Goal: Information Seeking & Learning: Find specific fact

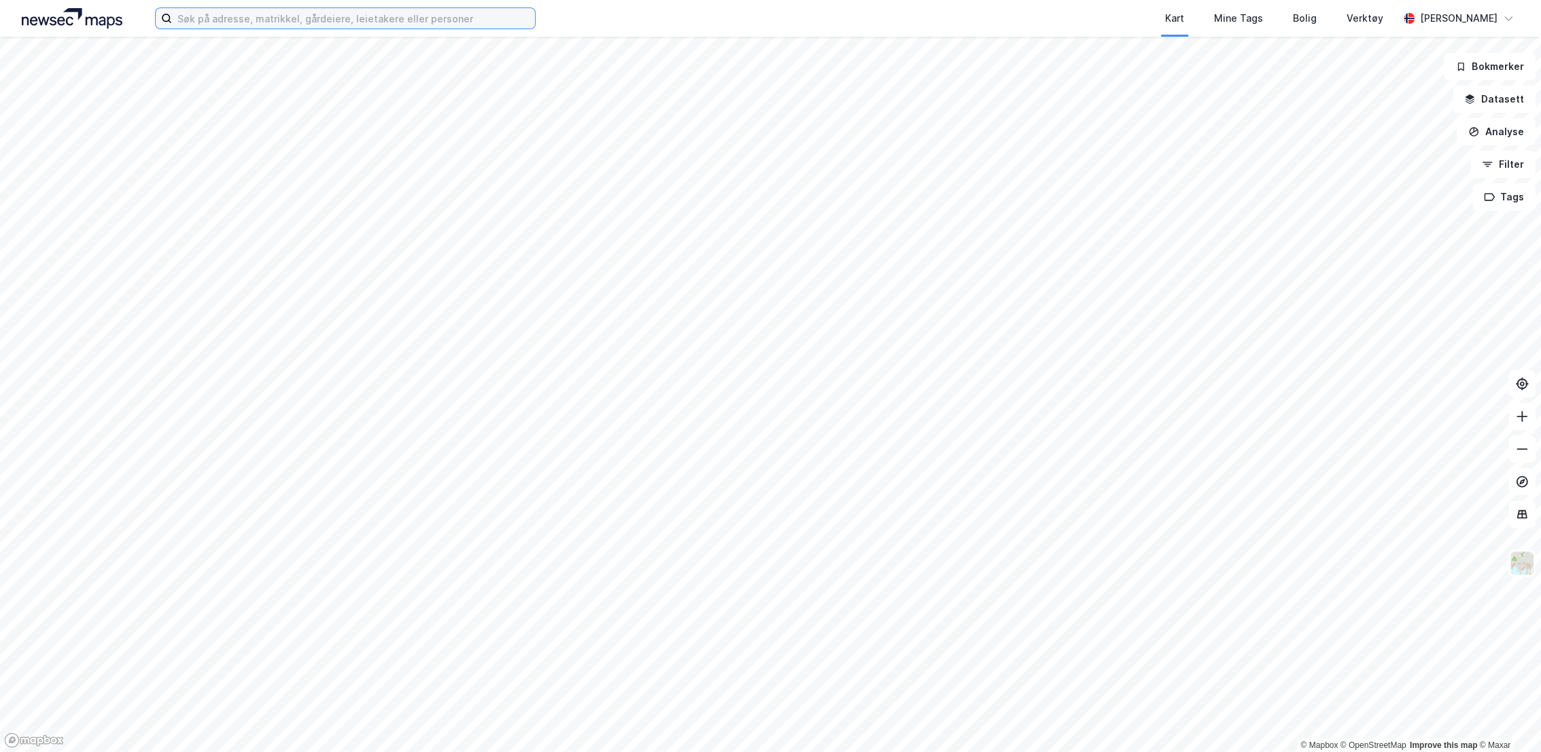
click at [462, 19] on input at bounding box center [353, 18] width 363 height 20
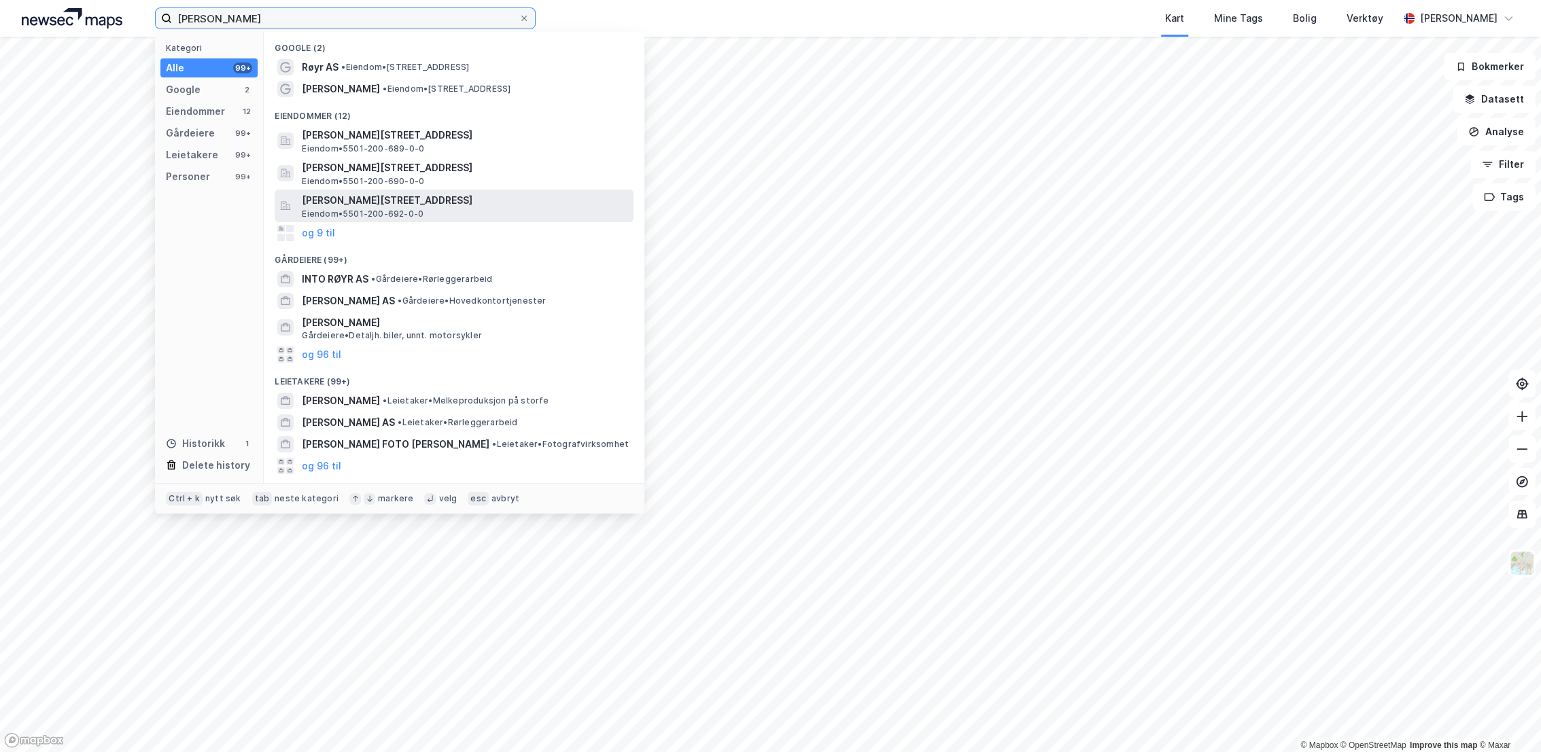
scroll to position [75, 0]
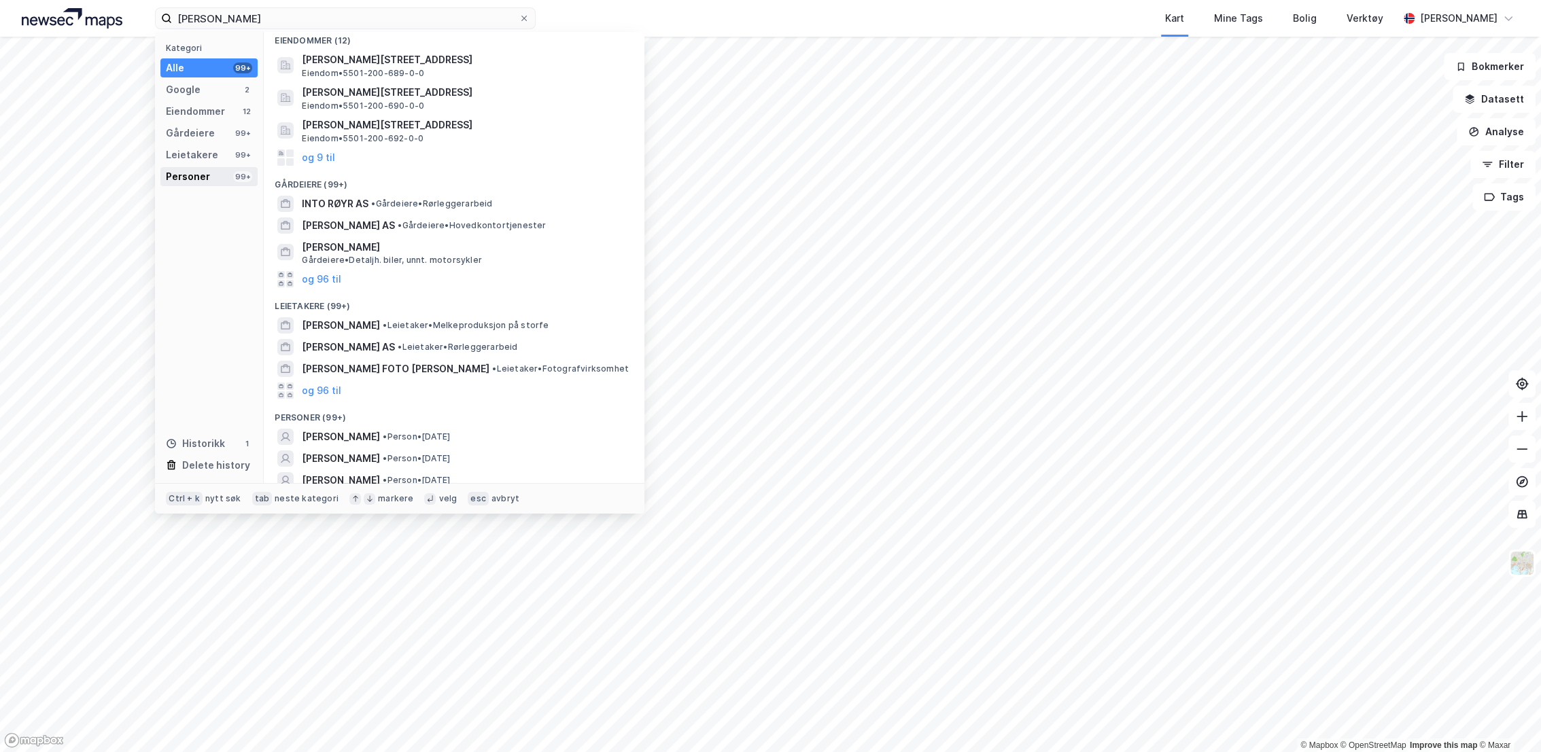
click at [205, 174] on div "Personer" at bounding box center [188, 177] width 44 height 16
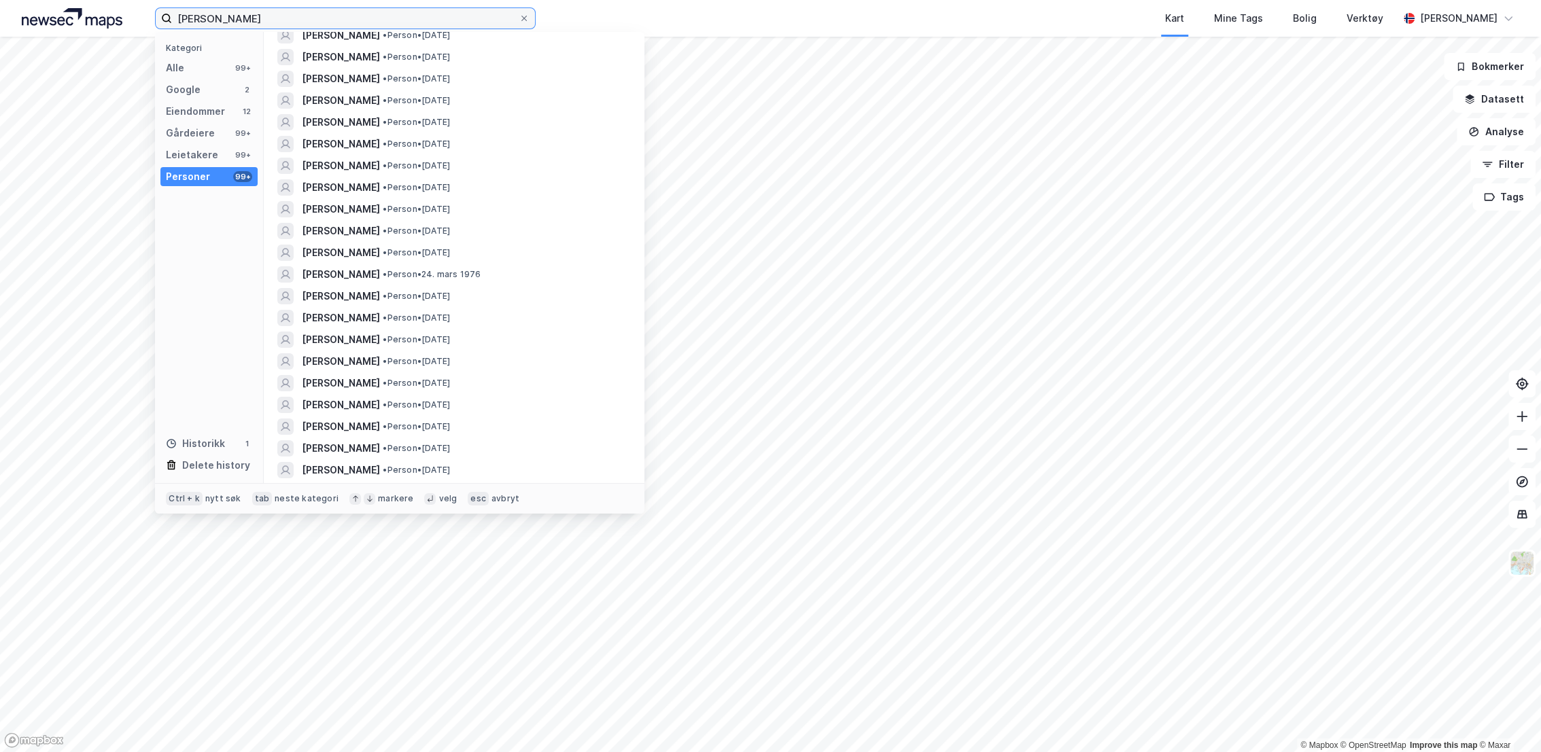
scroll to position [0, 0]
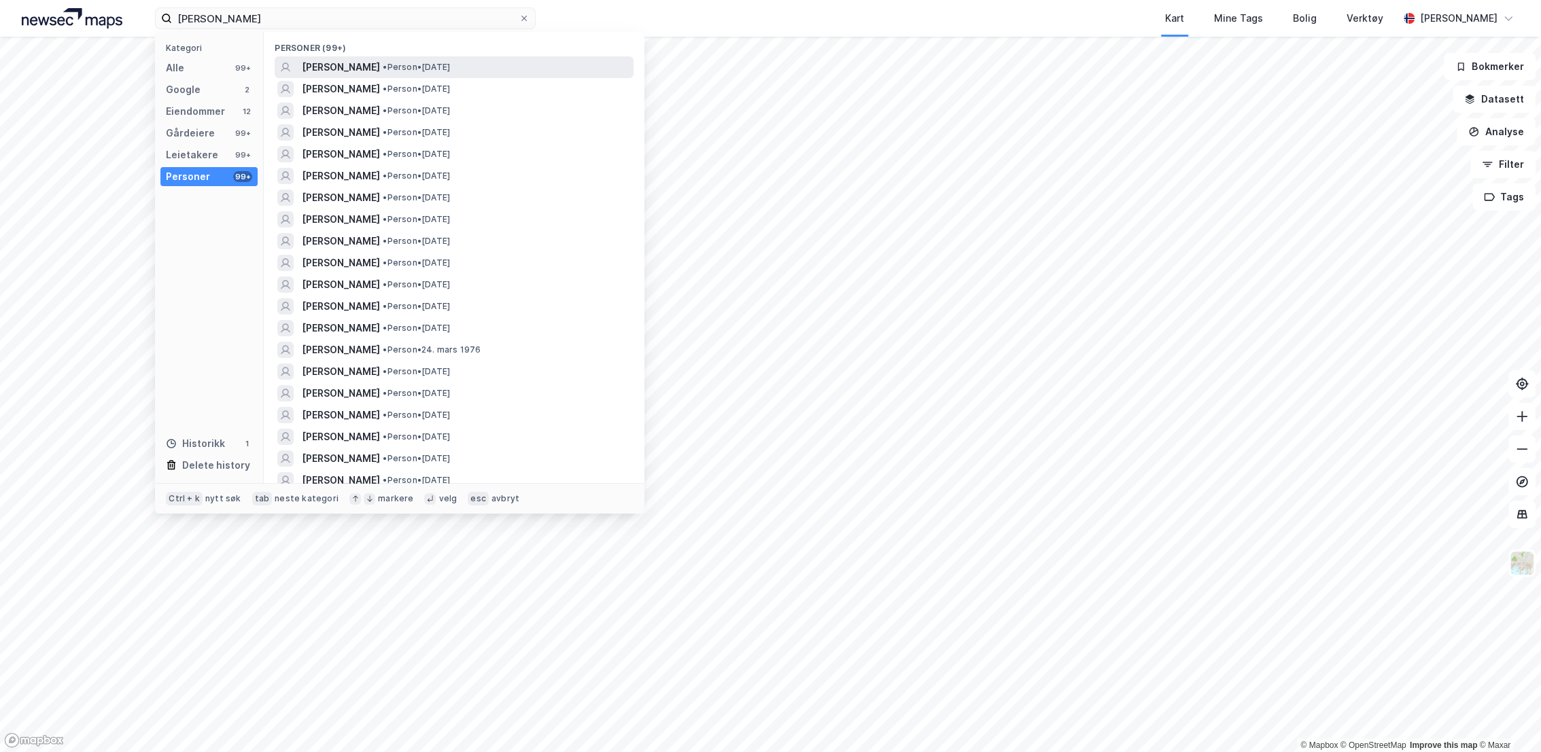
click at [354, 71] on span "[PERSON_NAME]" at bounding box center [341, 67] width 78 height 16
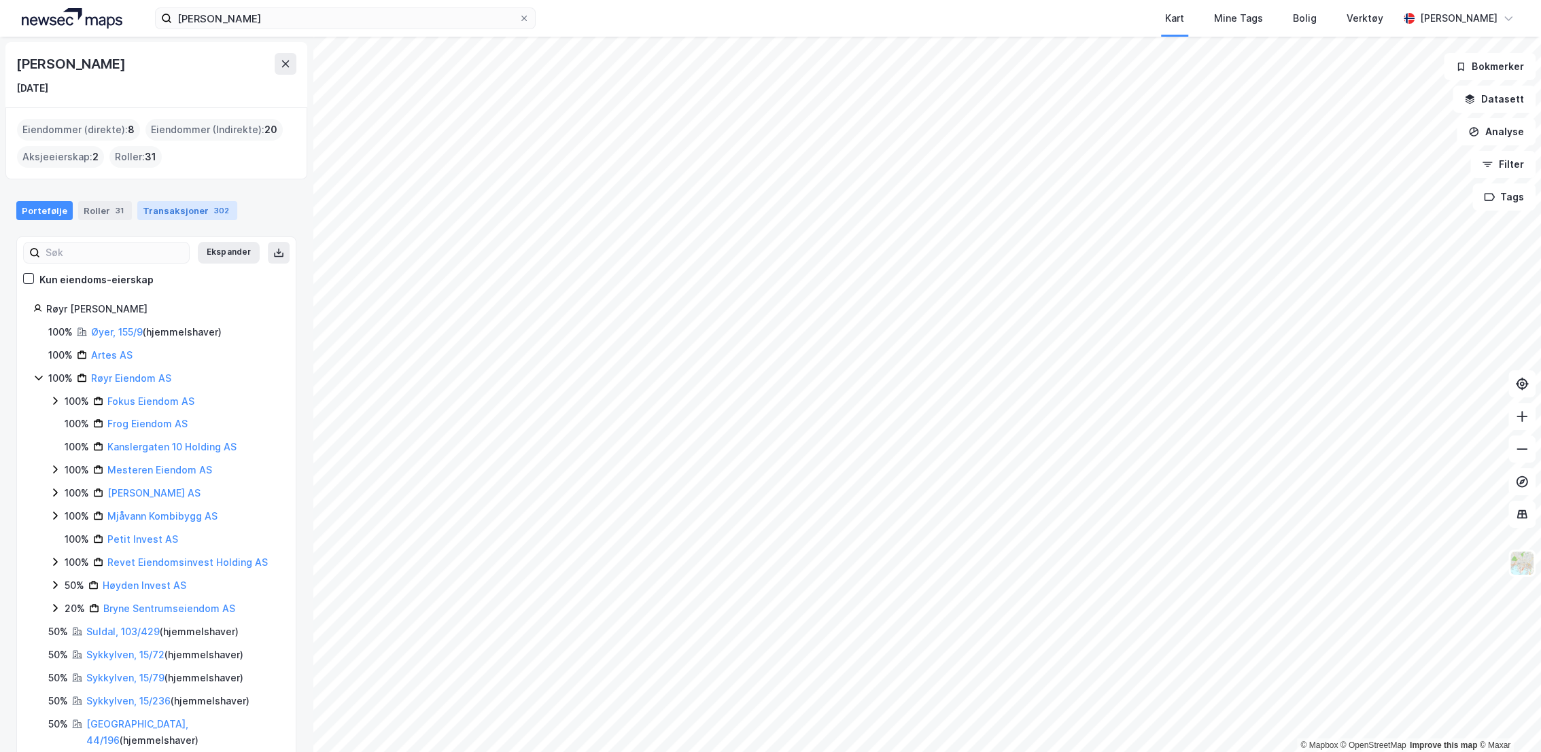
click at [186, 211] on div "Transaksjoner 302" at bounding box center [187, 210] width 100 height 19
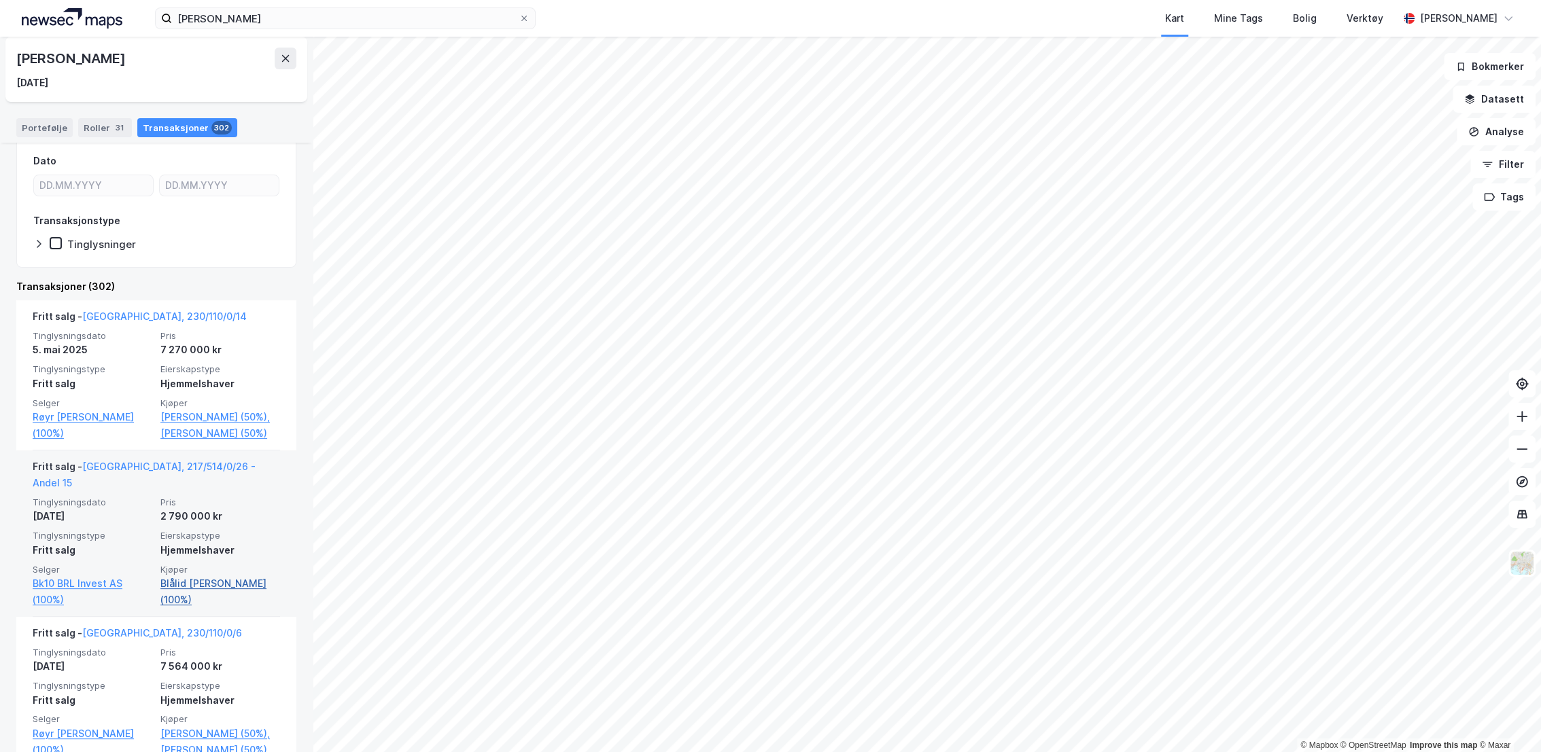
scroll to position [151, 0]
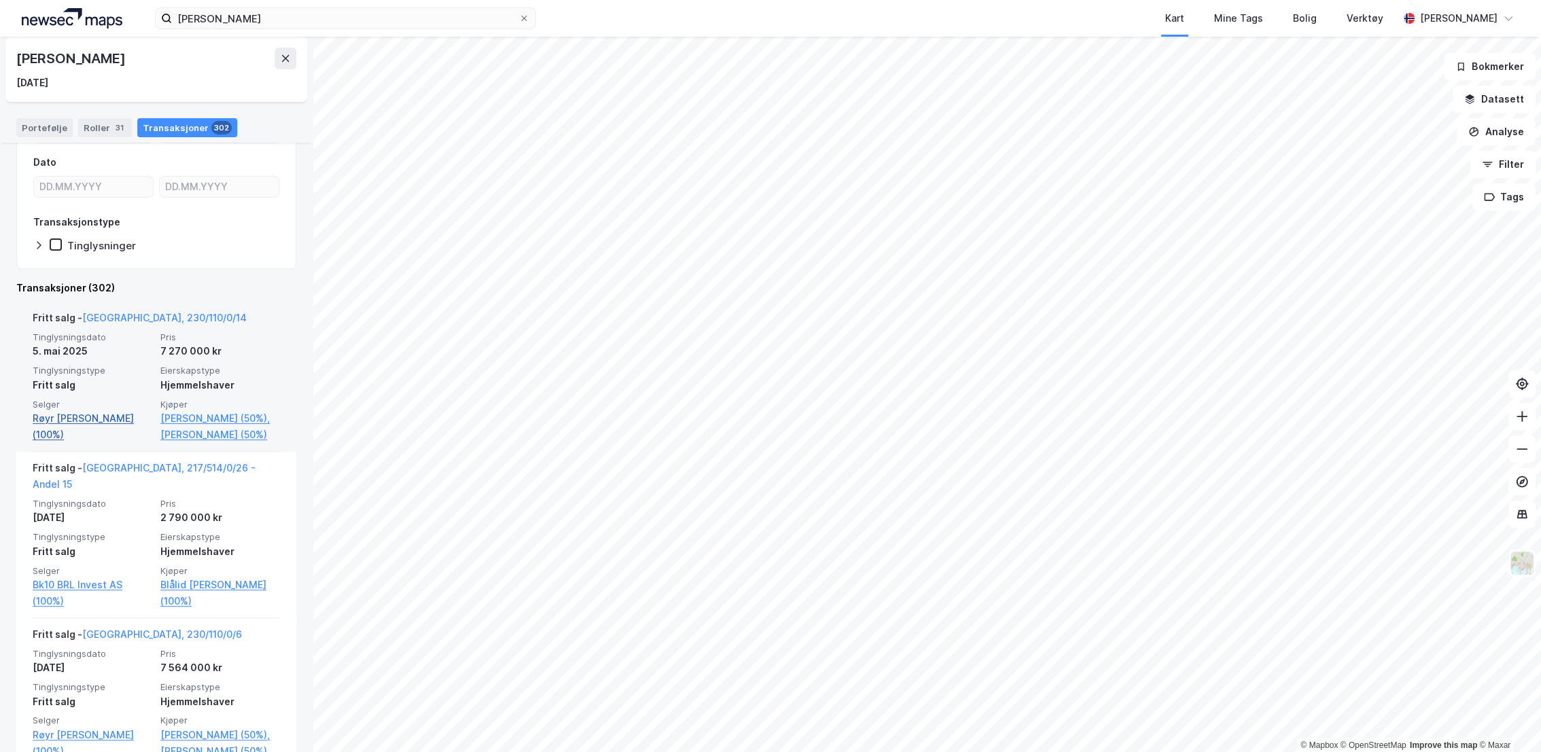
click at [82, 417] on link "Røyr [PERSON_NAME] (100%)" at bounding box center [93, 427] width 120 height 33
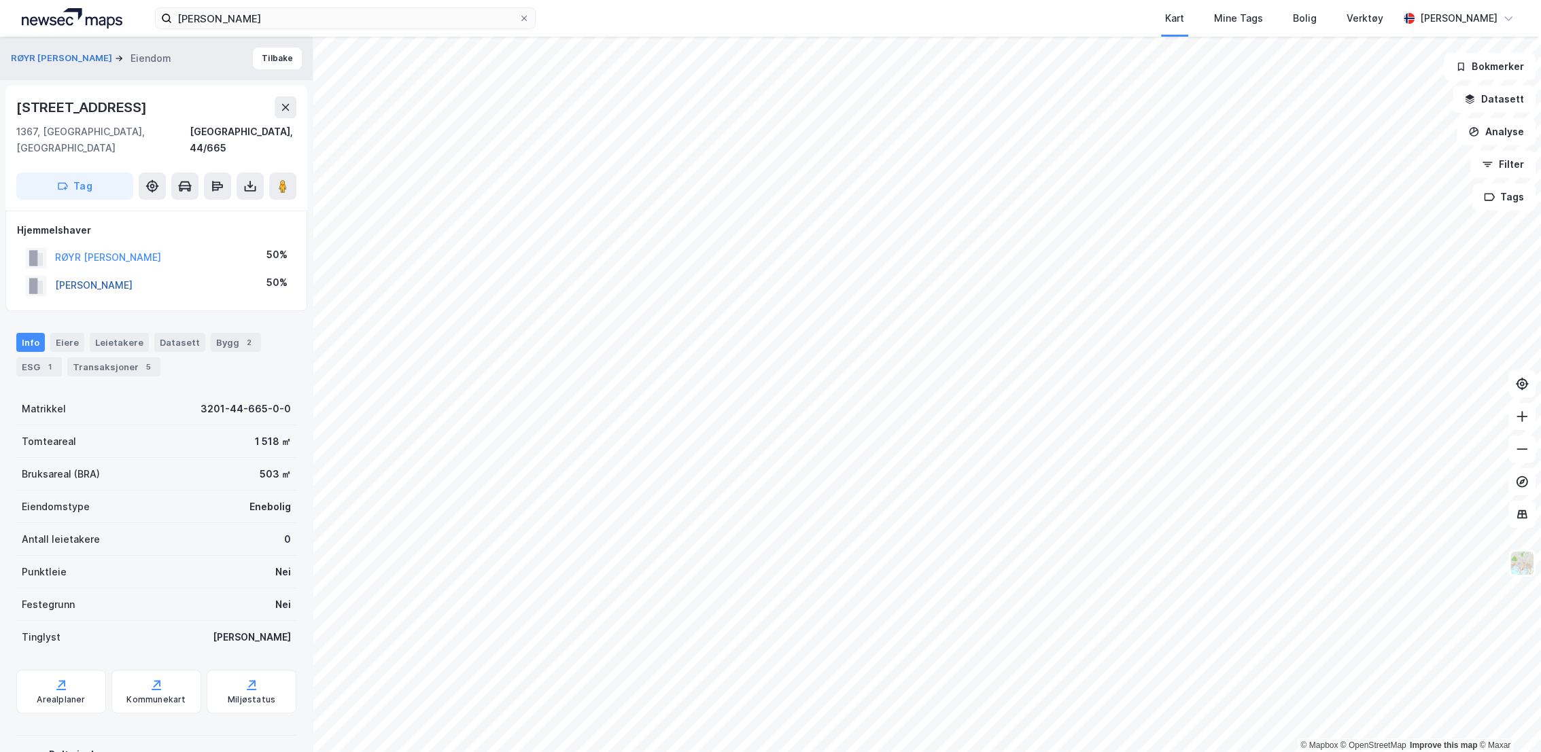
click at [0, 0] on button "[PERSON_NAME]" at bounding box center [0, 0] width 0 height 0
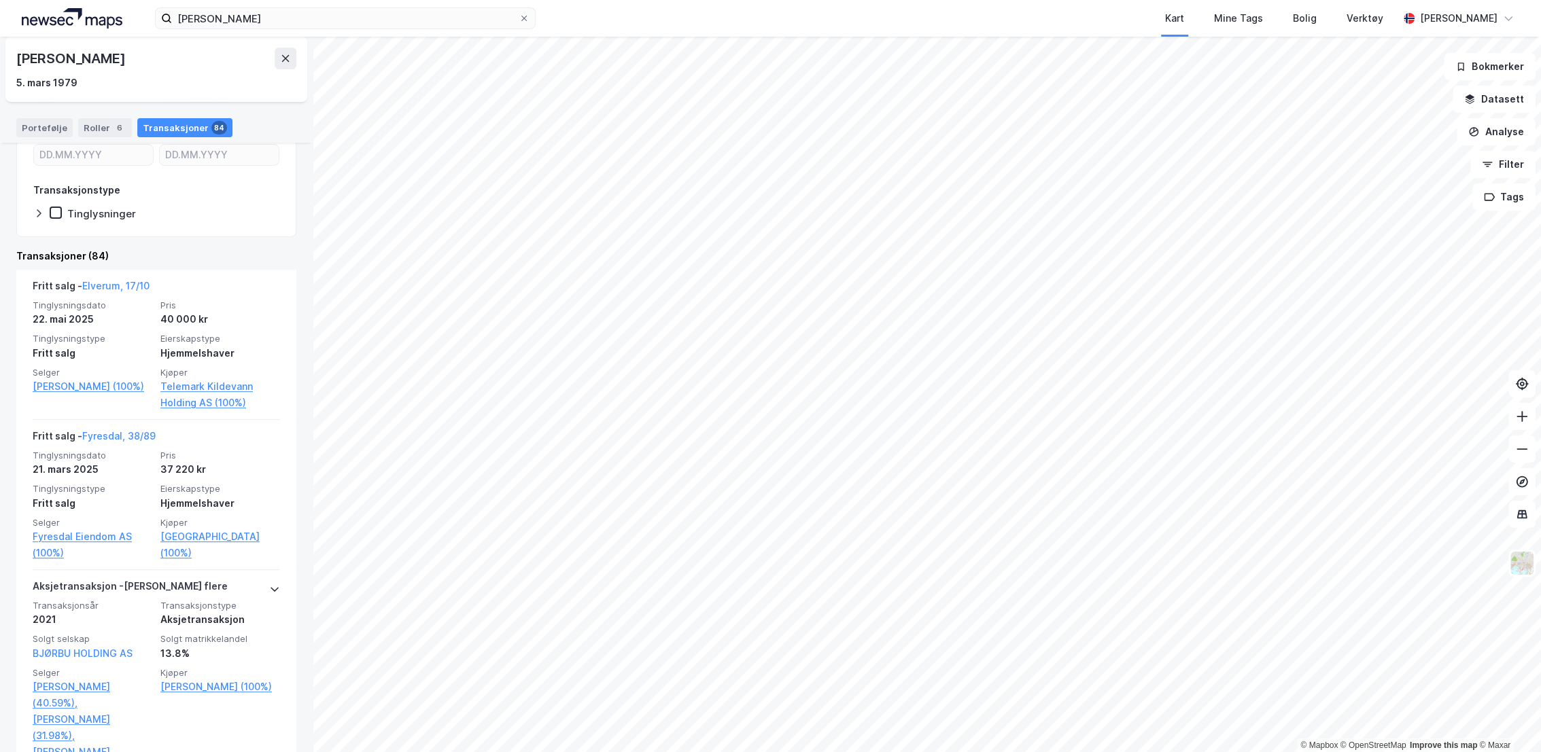
scroll to position [151, 0]
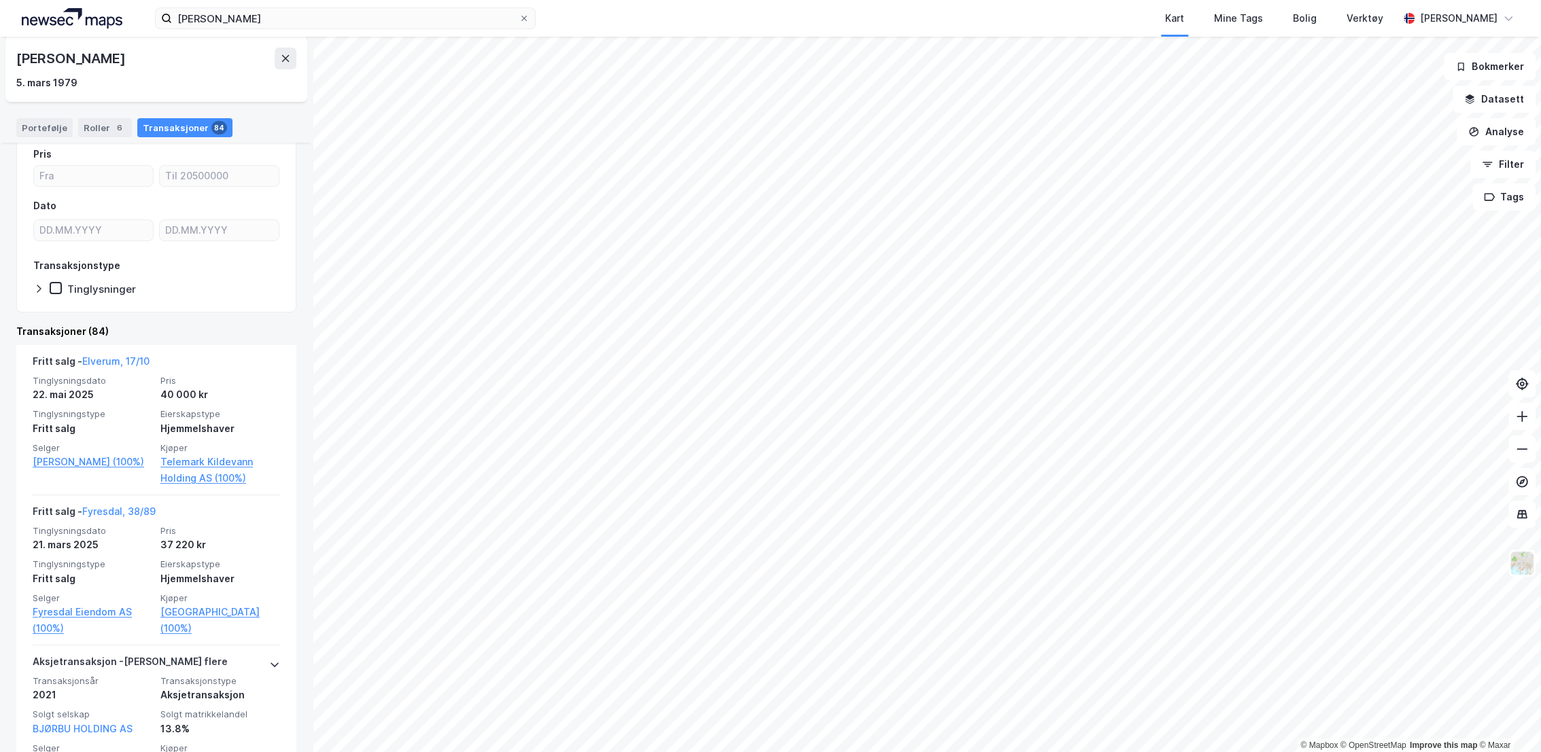
drag, startPoint x: 166, startPoint y: 55, endPoint x: 13, endPoint y: 61, distance: 153.1
click at [13, 61] on div "[PERSON_NAME] [DATE]" at bounding box center [156, 69] width 302 height 65
copy div "[PERSON_NAME]"
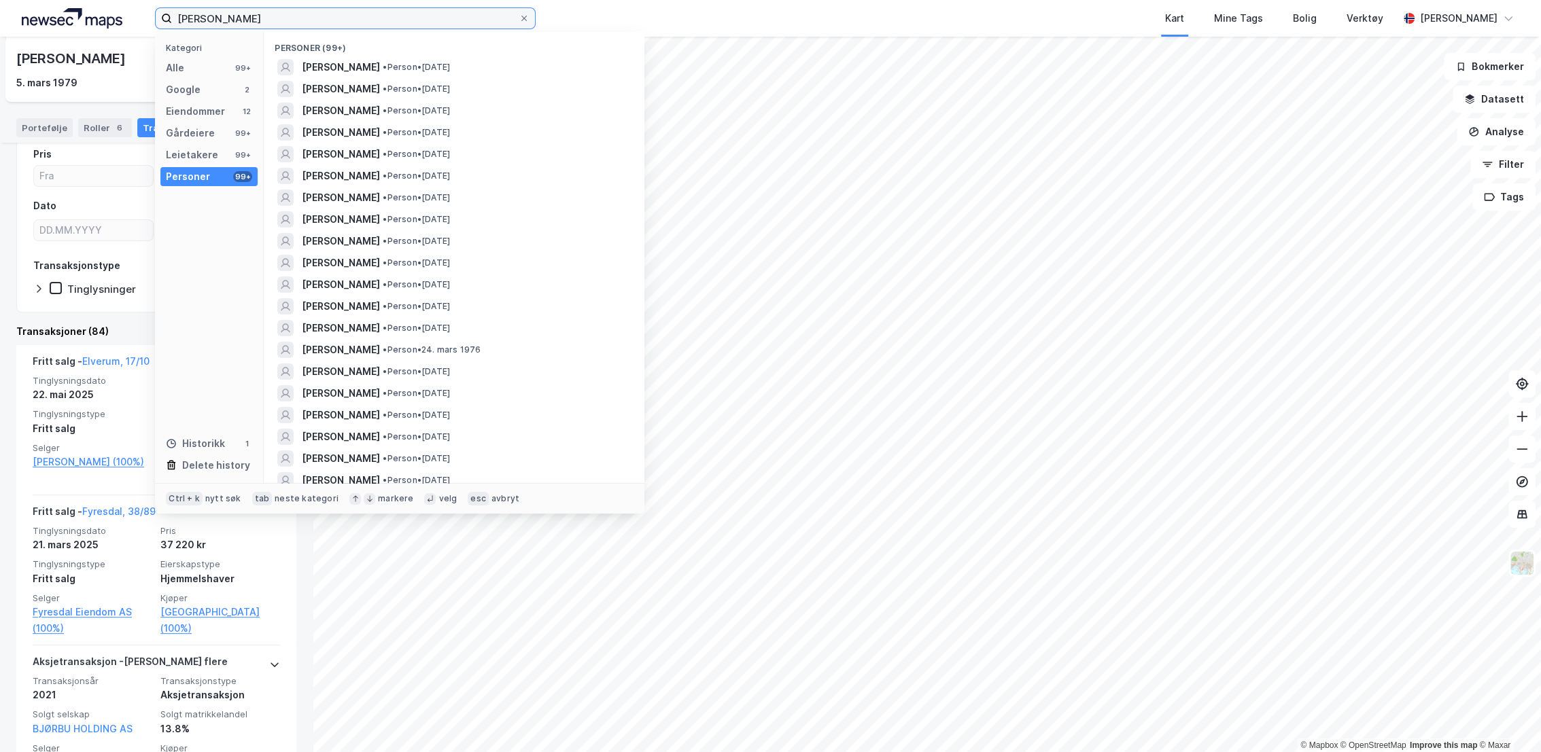
drag, startPoint x: 234, startPoint y: 18, endPoint x: 120, endPoint y: 14, distance: 114.3
click at [120, 14] on div "[PERSON_NAME] Kategori Alle 99+ Google 2 Eiendommer 12 Gårdeiere 99+ Leietakere…" at bounding box center [770, 18] width 1541 height 37
paste input "Artes AS"
type input "Artes AS"
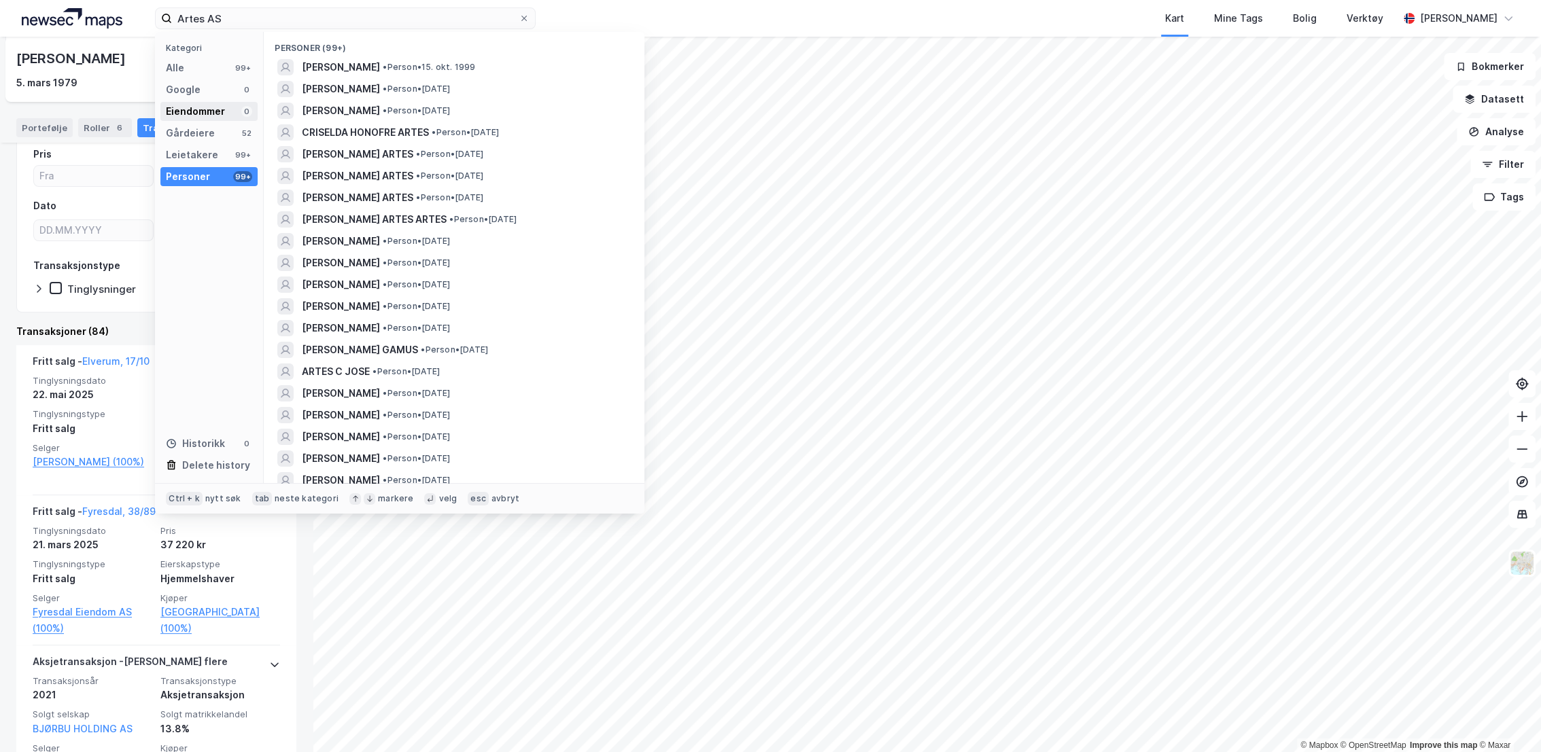
click at [218, 110] on div "Eiendommer" at bounding box center [195, 111] width 59 height 16
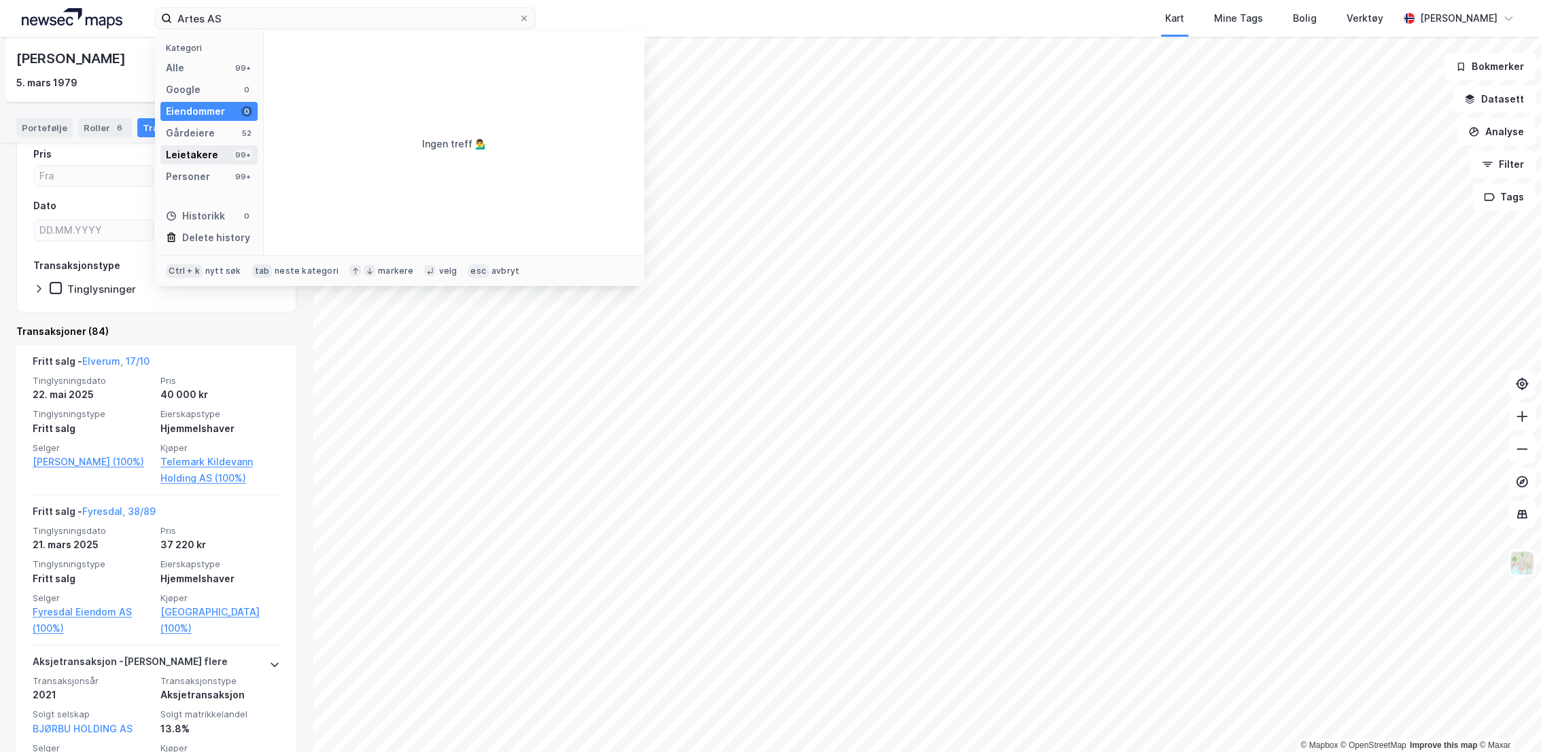
click at [214, 149] on div "Leietakere 99+" at bounding box center [208, 154] width 97 height 19
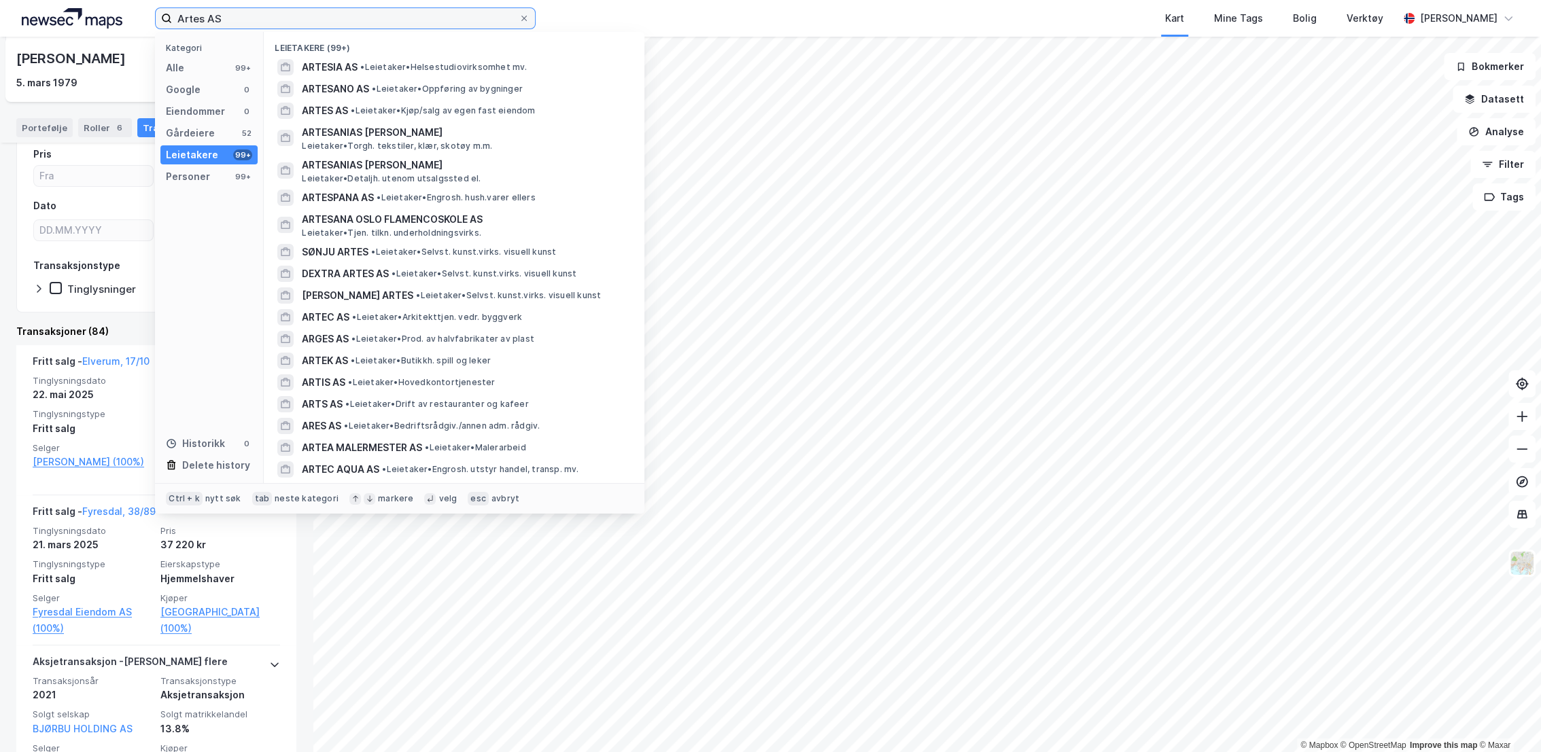
click at [242, 16] on input "Artes AS" at bounding box center [345, 18] width 347 height 20
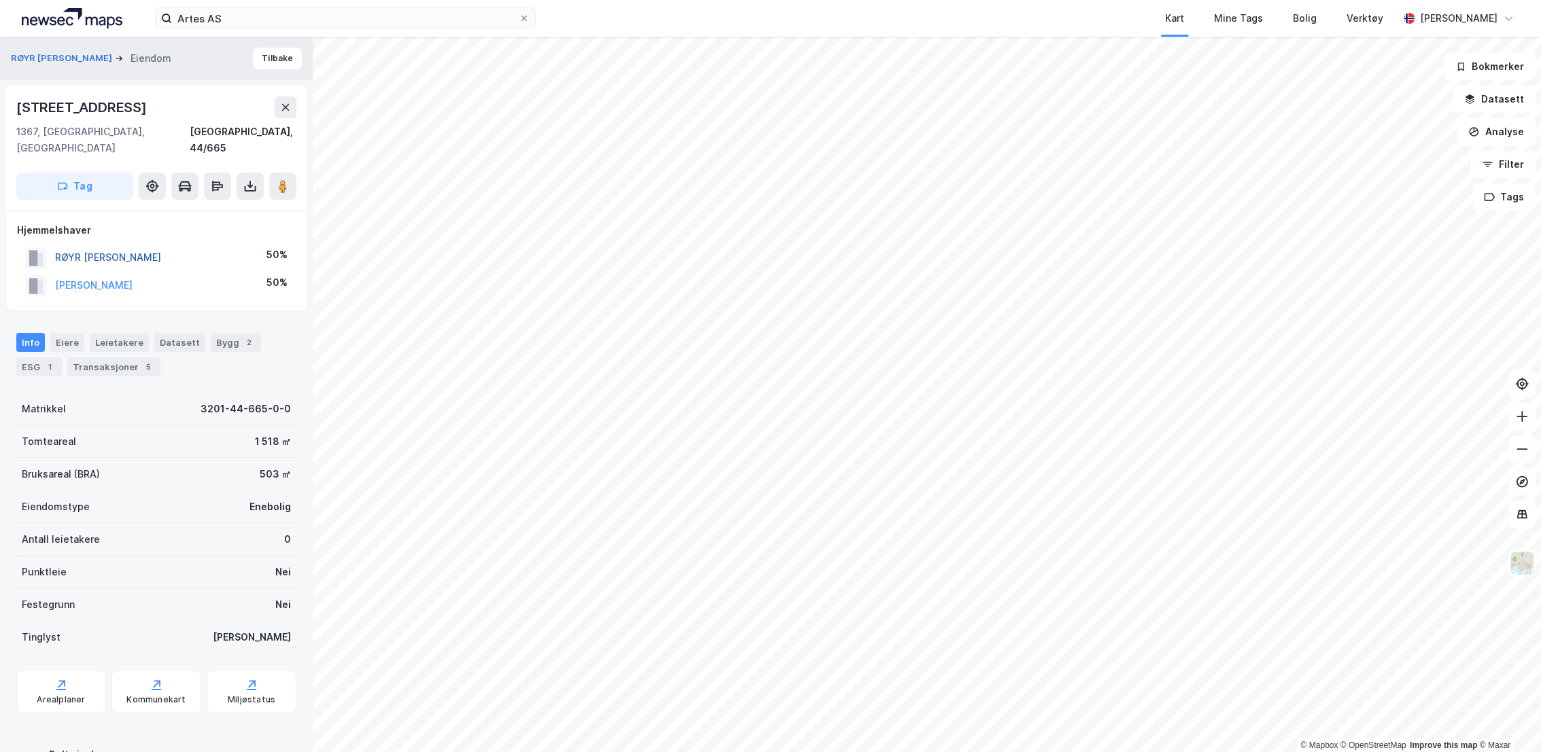
click at [0, 0] on button "RØYR [PERSON_NAME]" at bounding box center [0, 0] width 0 height 0
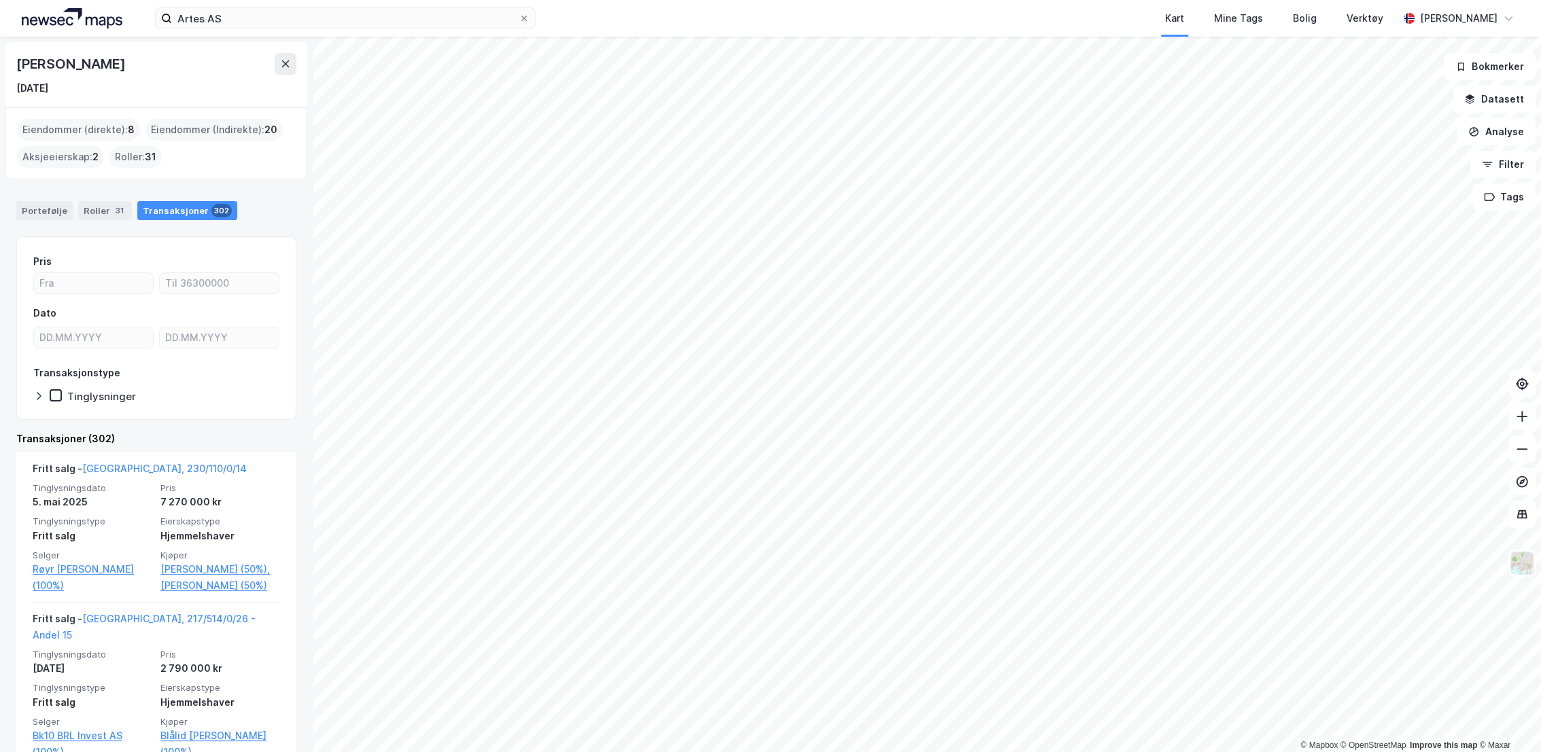
click at [76, 158] on div "Aksjeeierskap : 2" at bounding box center [60, 157] width 87 height 22
click at [88, 205] on div "Roller 31" at bounding box center [105, 210] width 54 height 19
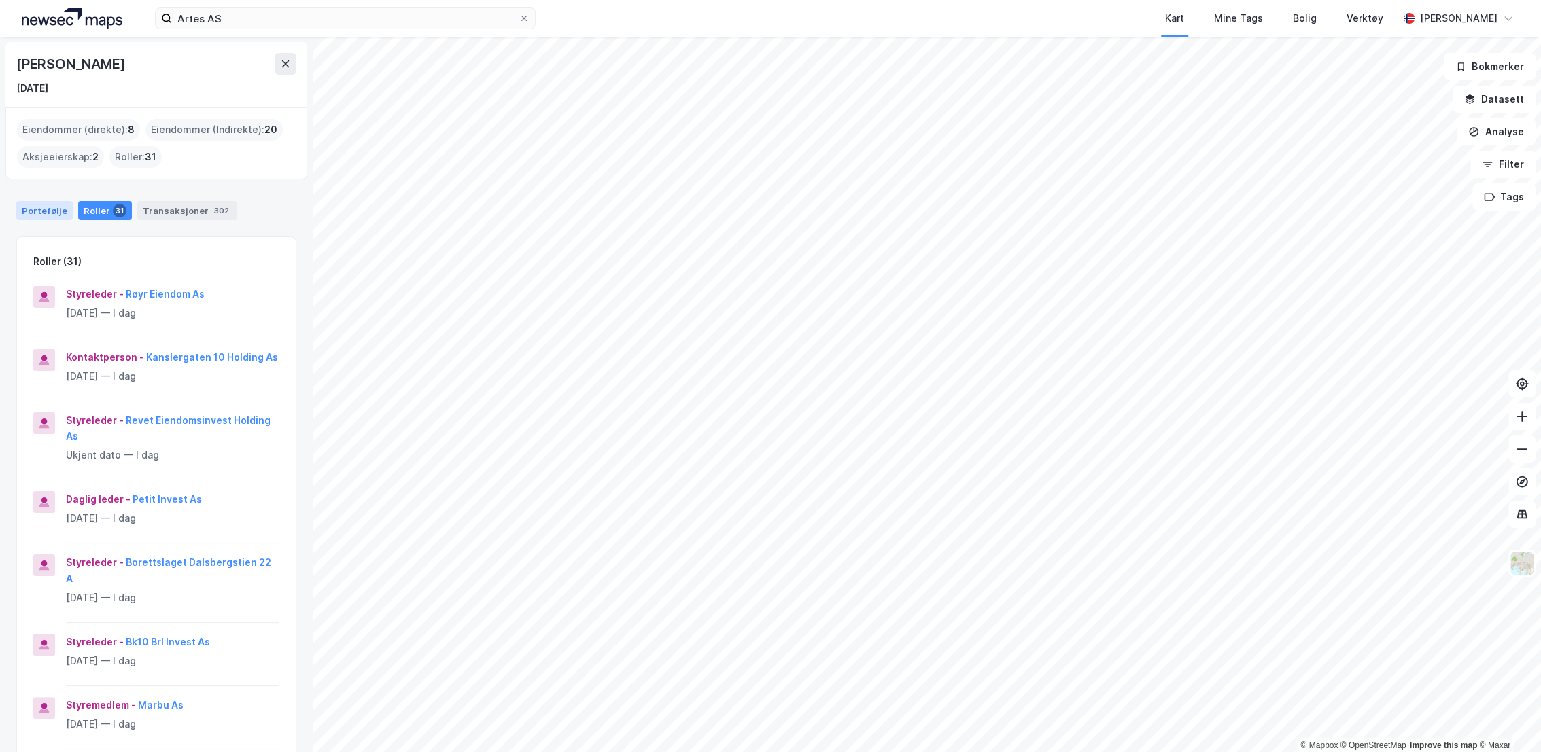
click at [54, 208] on div "Portefølje" at bounding box center [44, 210] width 56 height 19
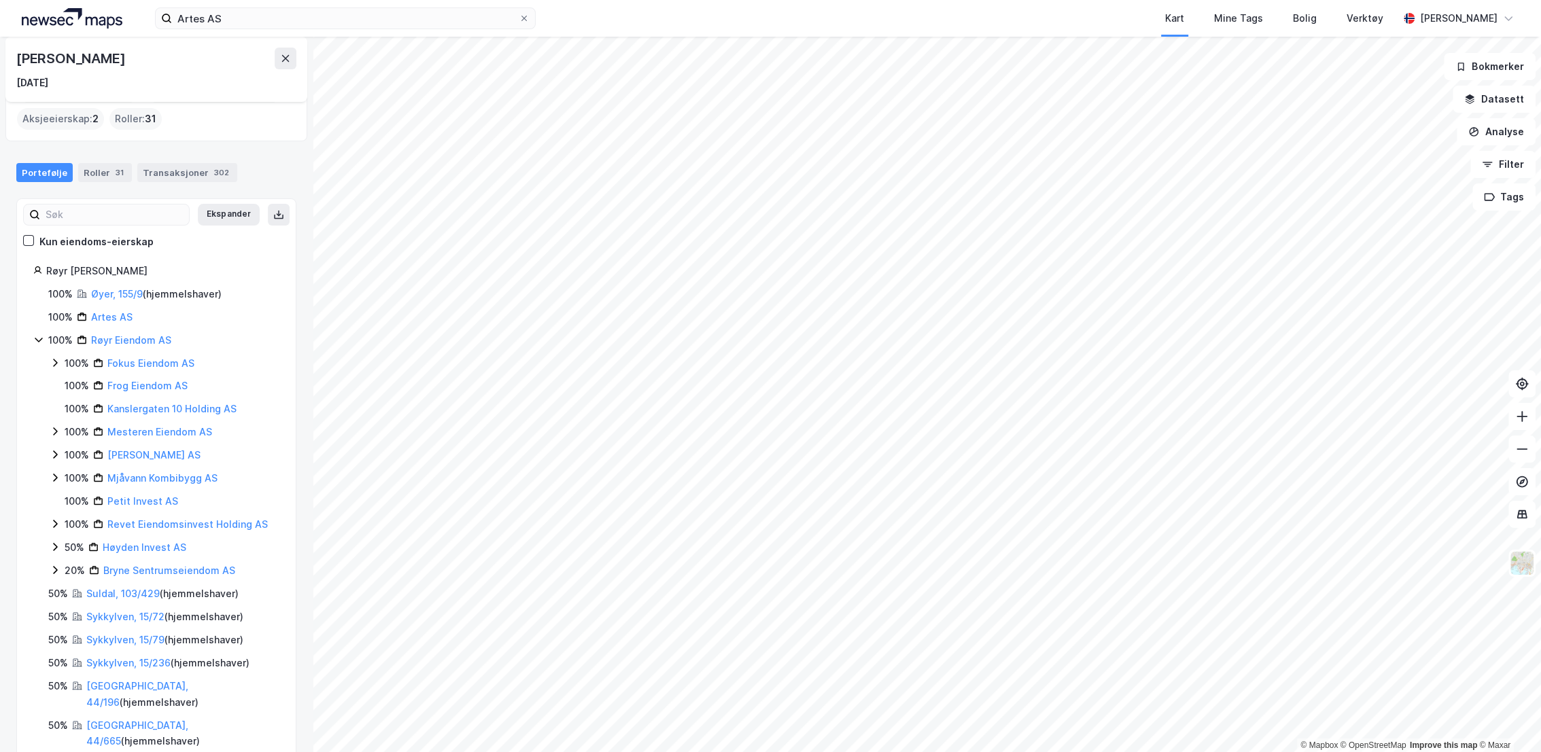
scroll to position [60, 0]
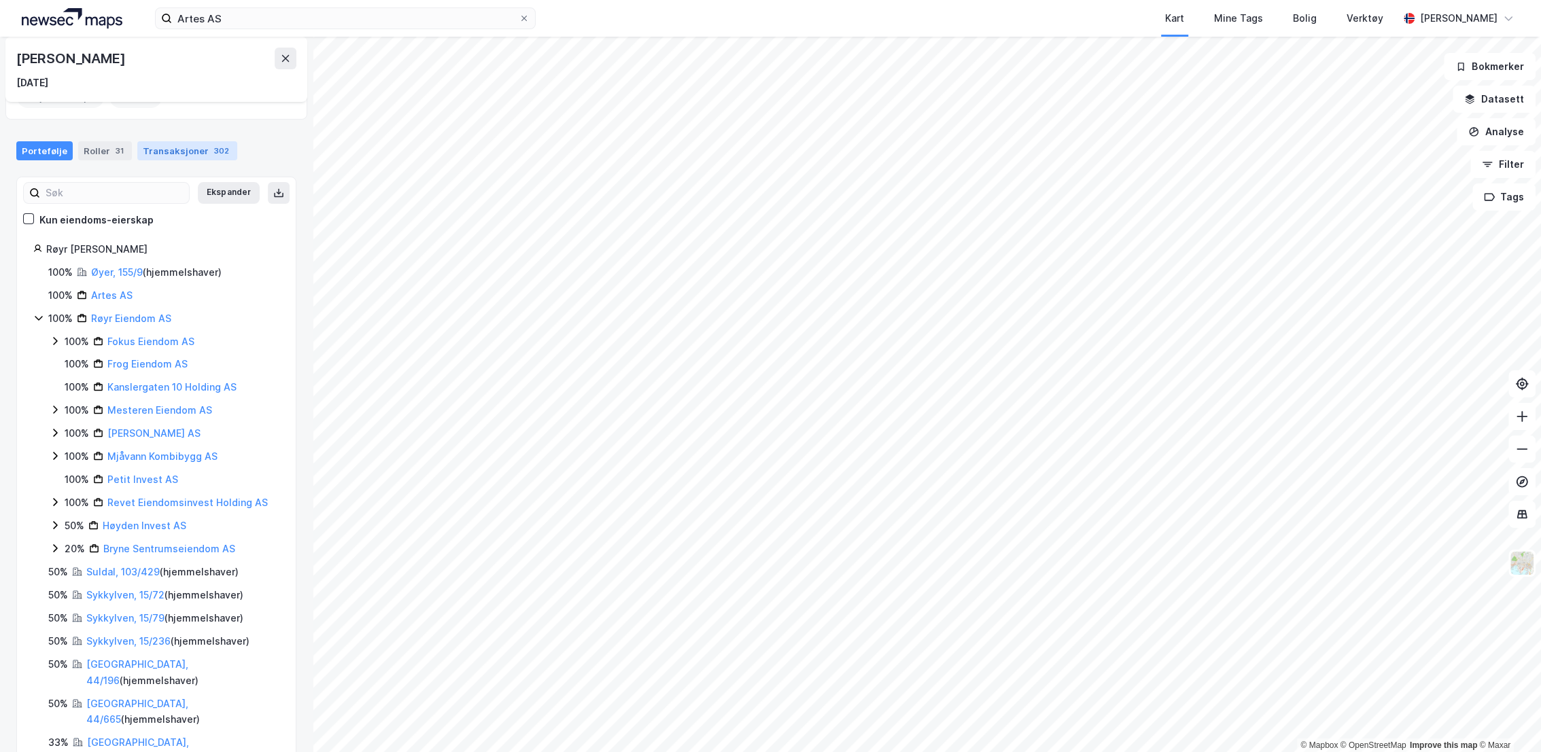
click at [173, 148] on div "Transaksjoner 302" at bounding box center [187, 150] width 100 height 19
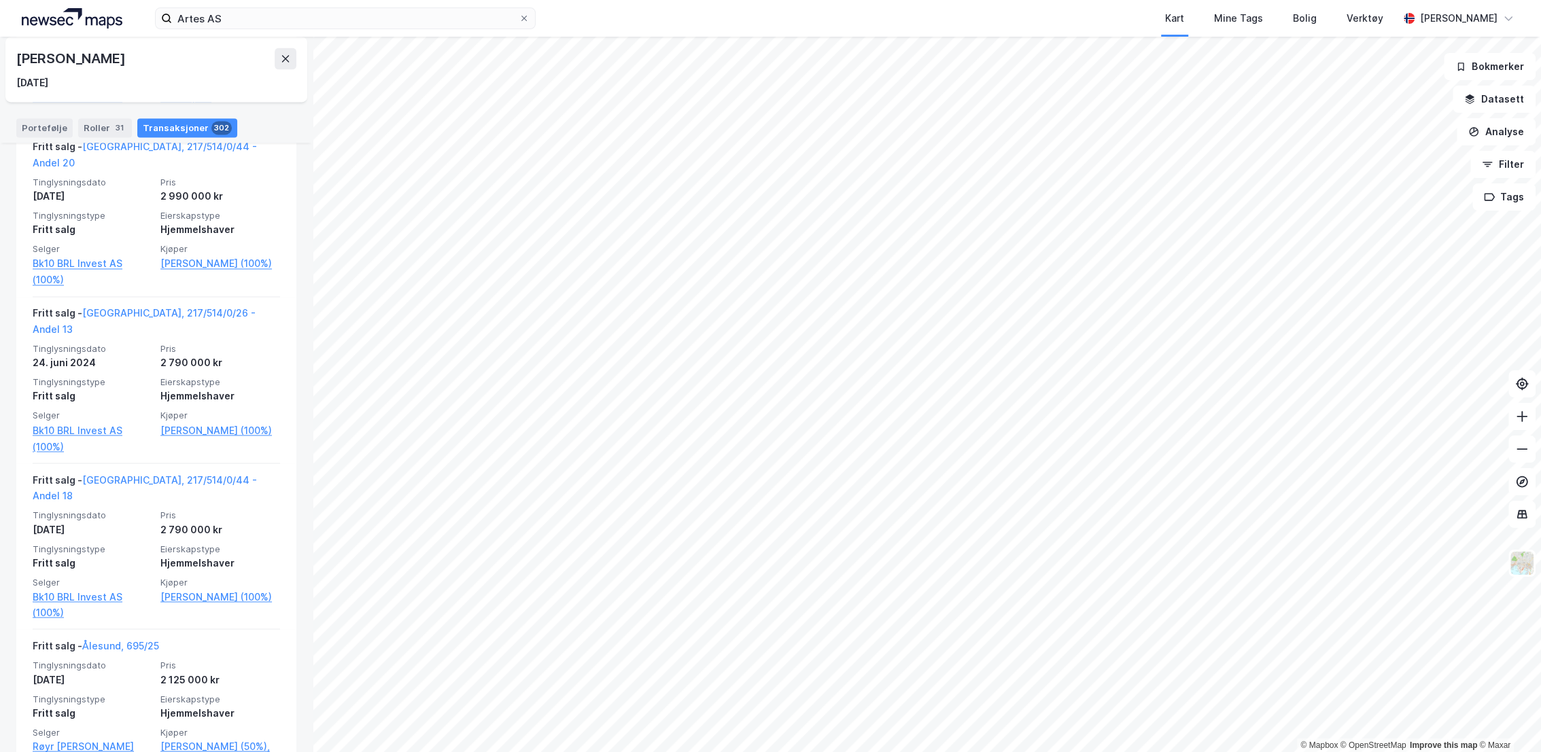
scroll to position [1888, 0]
